Goal: Find specific page/section: Find specific page/section

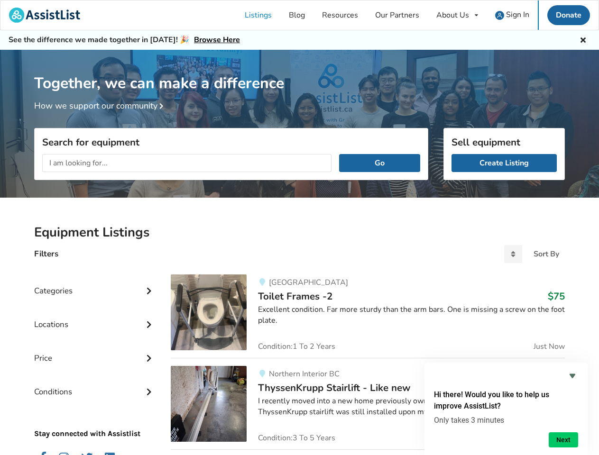
click at [457, 15] on div "About Us" at bounding box center [452, 15] width 33 height 8
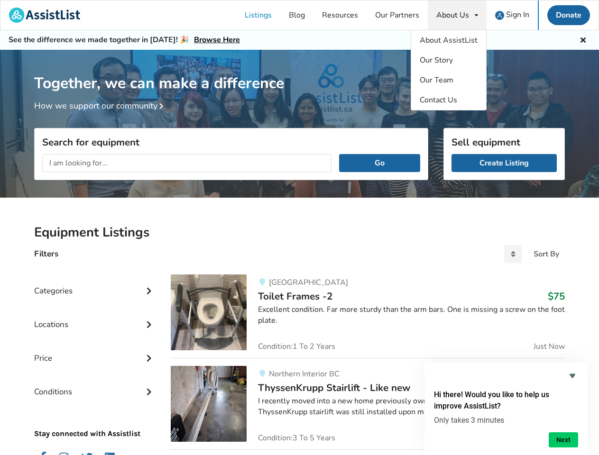
click at [582, 39] on icon at bounding box center [582, 39] width 9 height 8
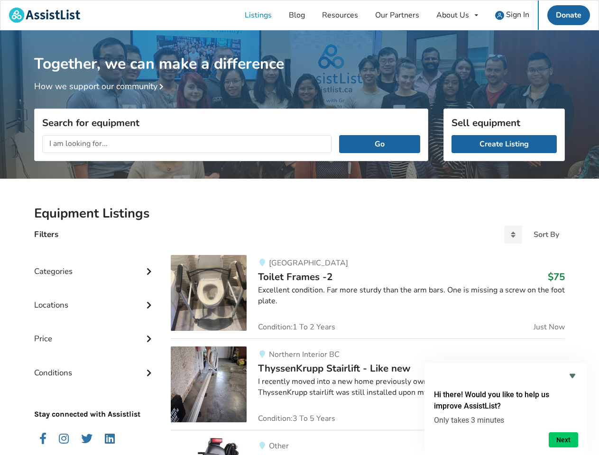
click at [161, 107] on div "Together, we can make a difference How we support our community" at bounding box center [299, 107] width 599 height 154
click at [379, 163] on div "Search for equipment Go" at bounding box center [231, 175] width 394 height 52
click at [95, 283] on div "Locations" at bounding box center [94, 298] width 121 height 34
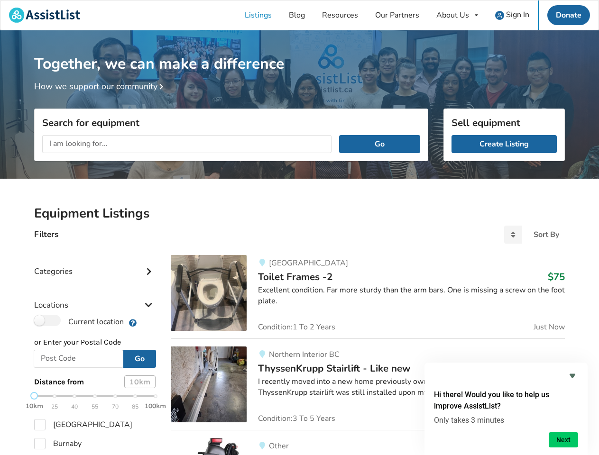
click at [149, 290] on div "Locations" at bounding box center [94, 298] width 121 height 34
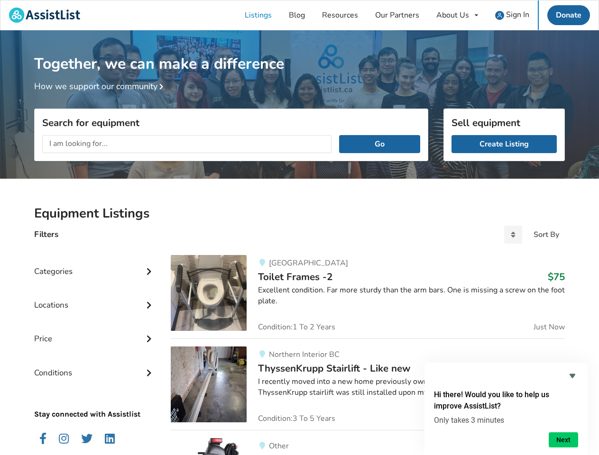
click at [95, 317] on div "Price" at bounding box center [94, 332] width 121 height 34
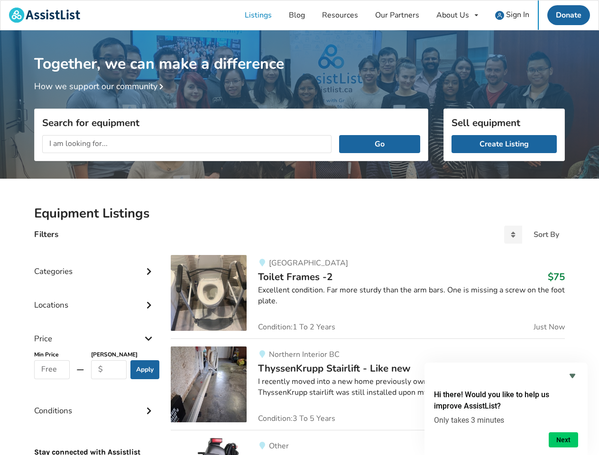
click at [149, 323] on div "Price" at bounding box center [94, 332] width 121 height 34
